Goal: Check status: Check status

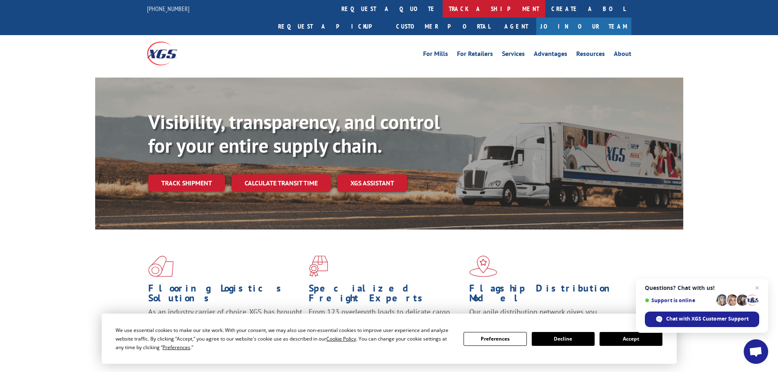
click at [443, 12] on link "track a shipment" at bounding box center [494, 9] width 103 height 18
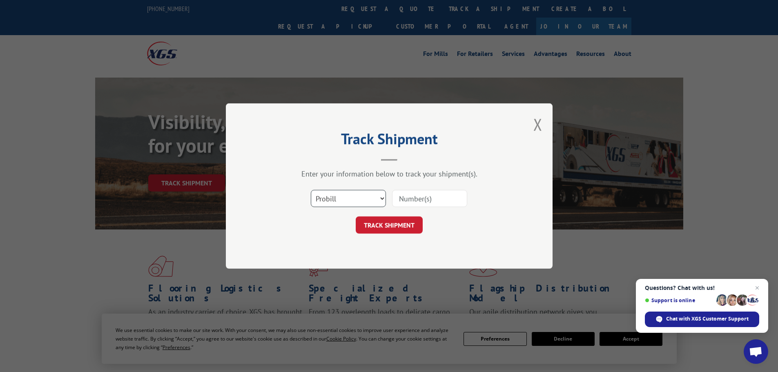
click at [369, 200] on select "Select category... Probill BOL PO" at bounding box center [348, 198] width 75 height 17
select select "bol"
click at [311, 190] on select "Select category... Probill BOL PO" at bounding box center [348, 198] width 75 height 17
click at [413, 201] on input at bounding box center [429, 198] width 75 height 17
paste input "6019932"
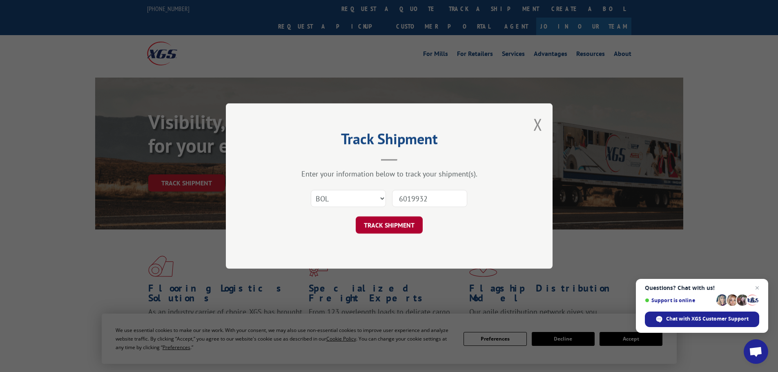
type input "6019932"
click at [391, 222] on button "TRACK SHIPMENT" at bounding box center [389, 224] width 67 height 17
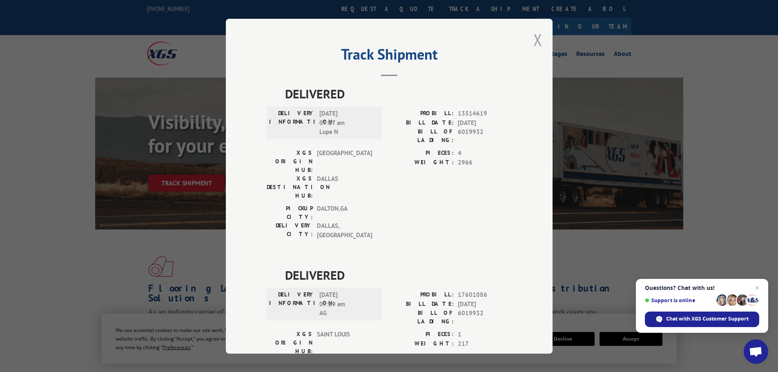
click at [533, 47] on button "Close modal" at bounding box center [537, 40] width 9 height 22
